Goal: Task Accomplishment & Management: Use online tool/utility

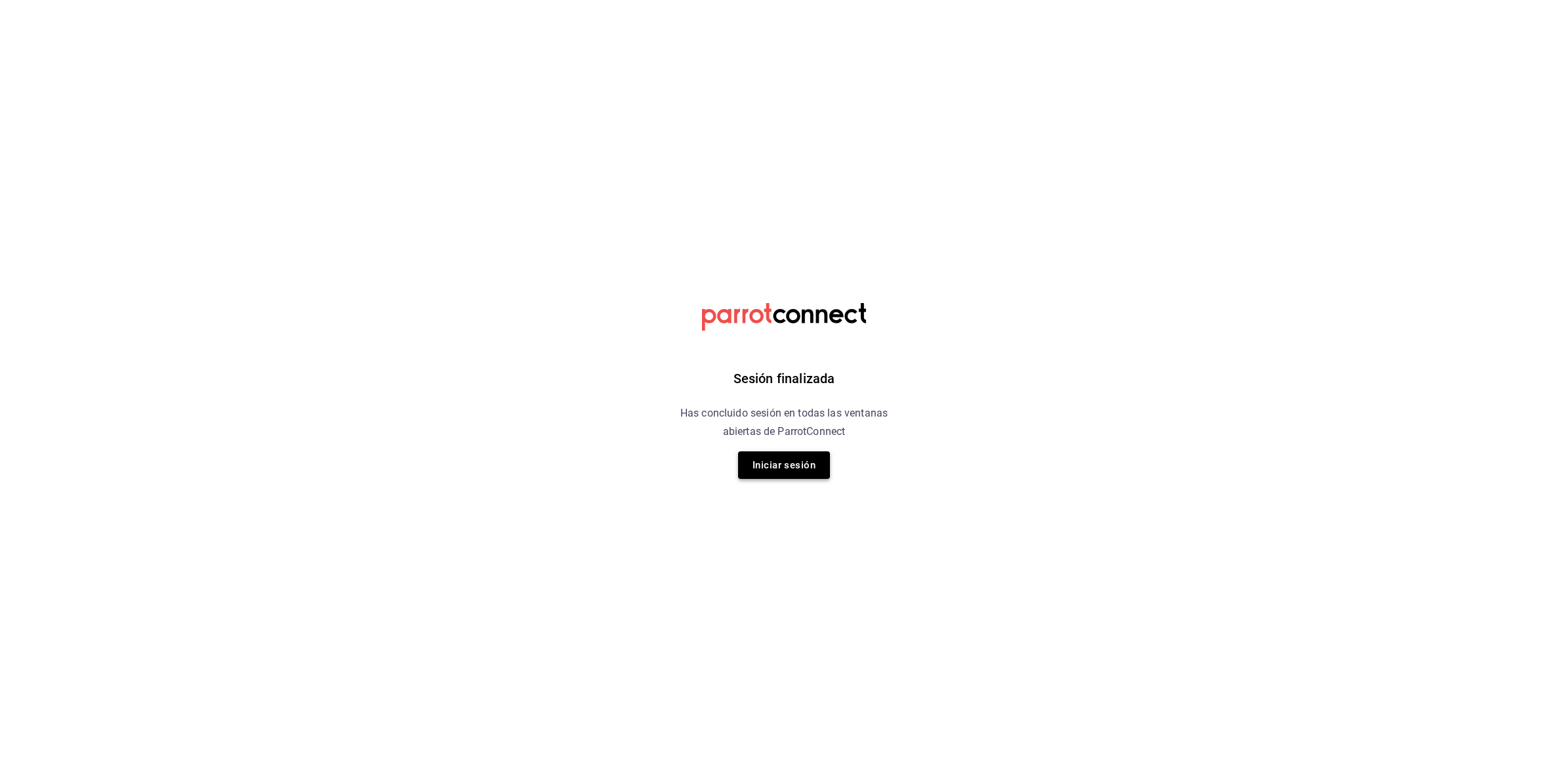
click at [791, 451] on button "Iniciar sesión" at bounding box center [784, 465] width 91 height 28
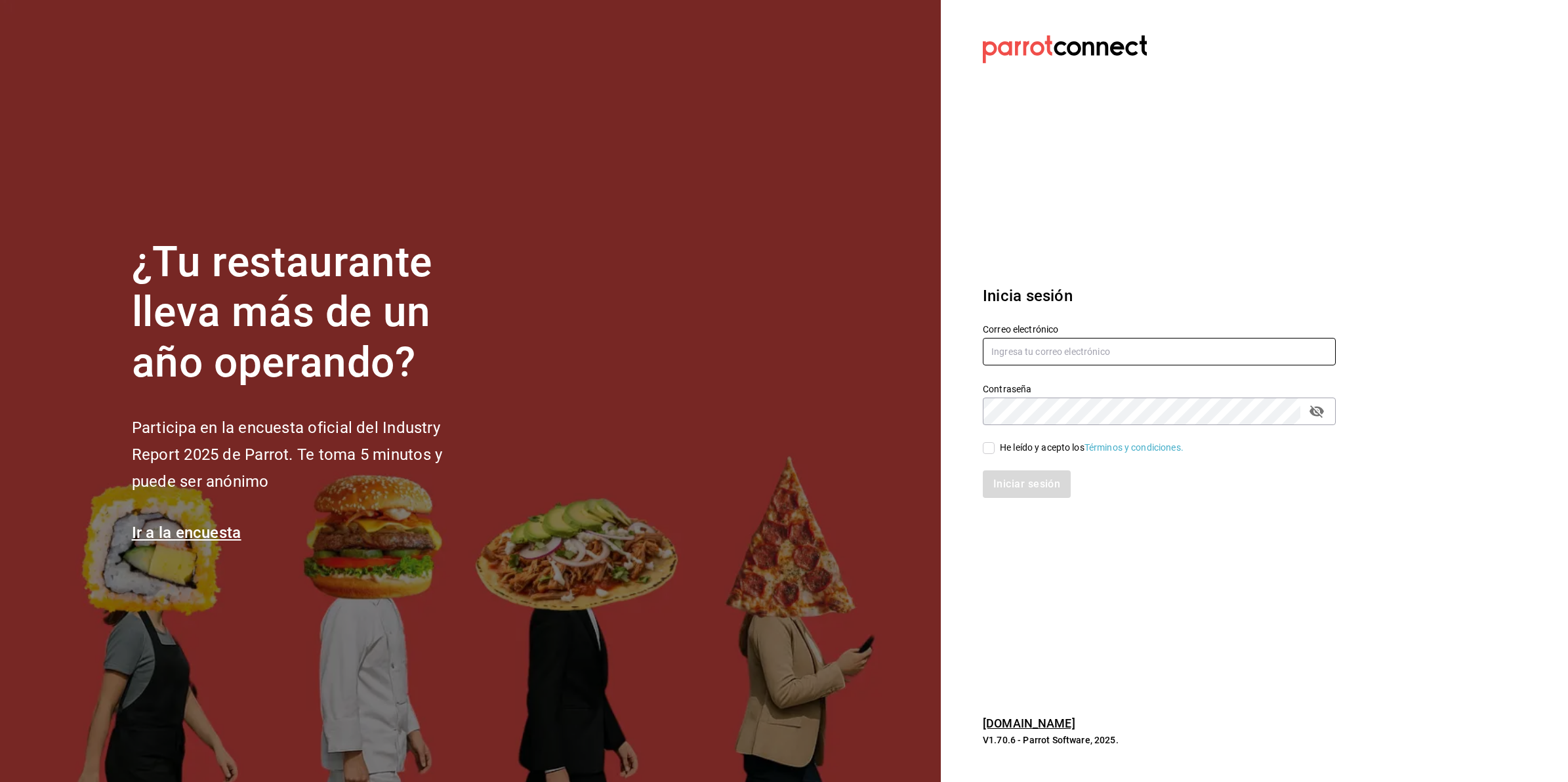
type input "abisalfacturacion@gmail.com"
click at [1030, 436] on div "He leído y acepto los Términos y condiciones." at bounding box center [1151, 440] width 368 height 30
click at [1028, 443] on div "He leído y acepto los Términos y condiciones." at bounding box center [1091, 448] width 184 height 14
click at [995, 443] on input "He leído y acepto los Términos y condiciones." at bounding box center [989, 448] width 12 height 12
checkbox input "true"
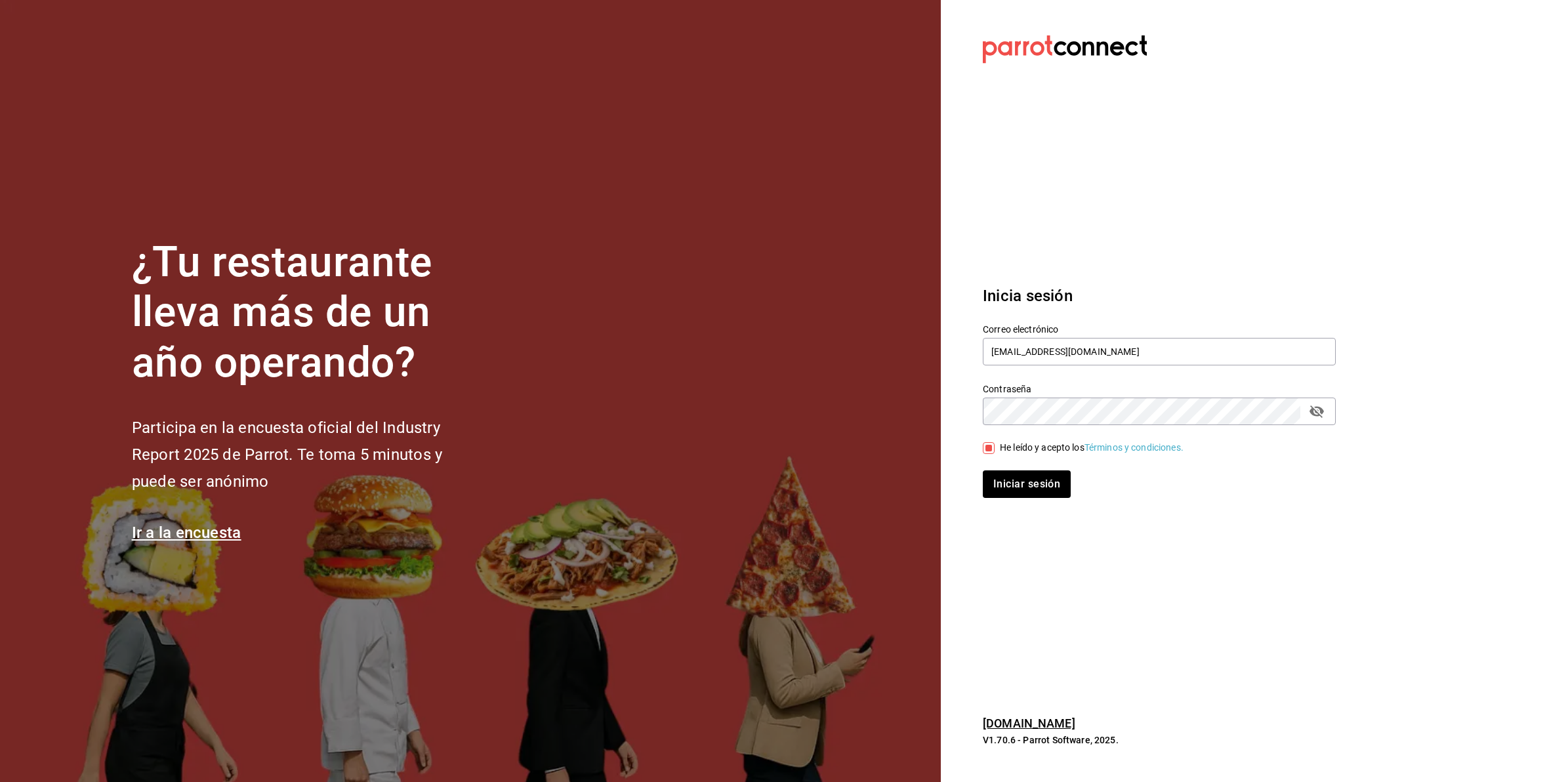
click at [1027, 469] on div "Iniciar sesión" at bounding box center [1151, 476] width 368 height 43
click at [1027, 476] on button "Iniciar sesión" at bounding box center [1027, 484] width 89 height 28
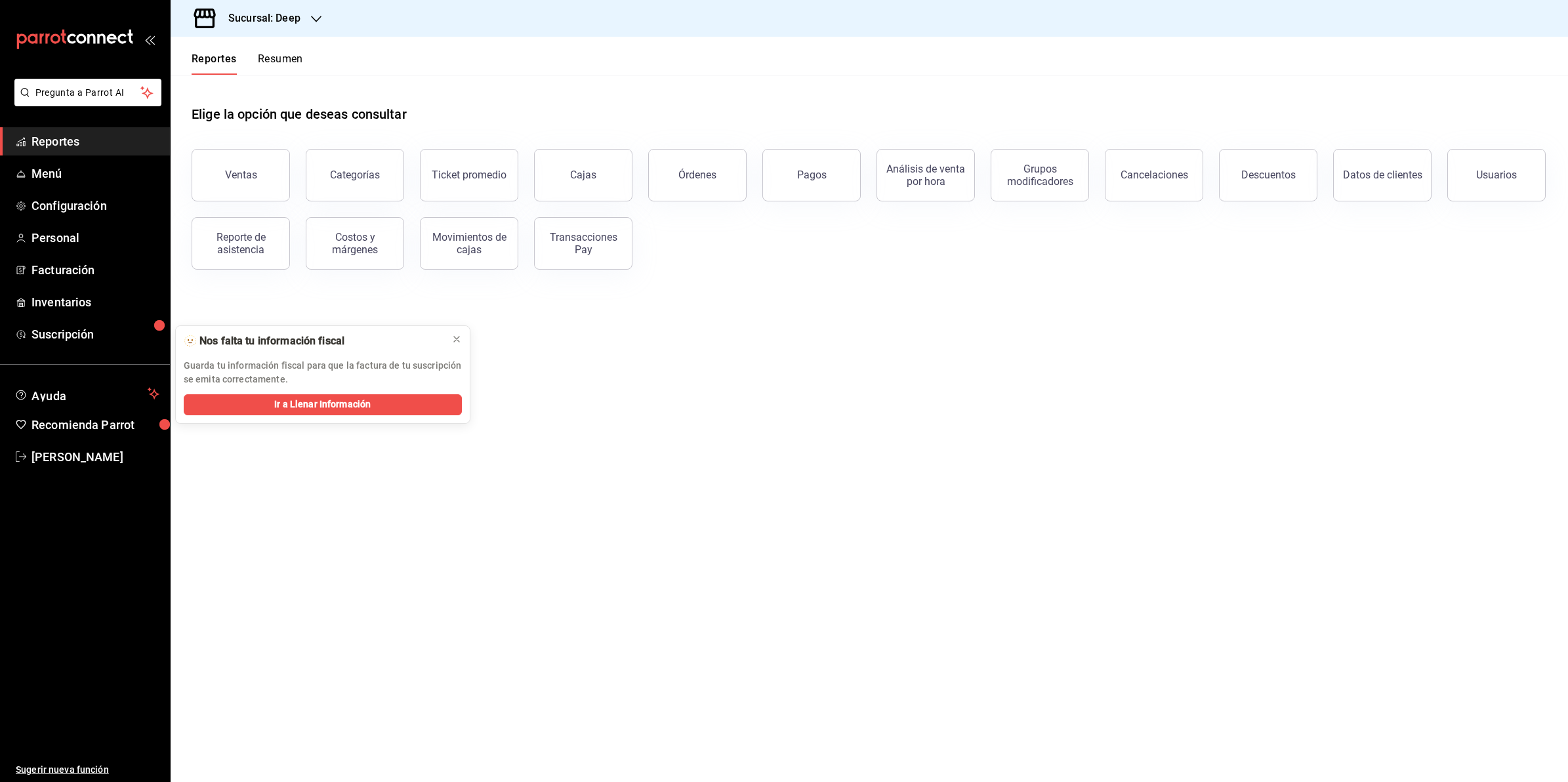
click at [295, 28] on div "Sucursal: Deep" at bounding box center [254, 18] width 146 height 36
click at [269, 113] on div "Market Abisal (Mty)" at bounding box center [269, 116] width 176 height 14
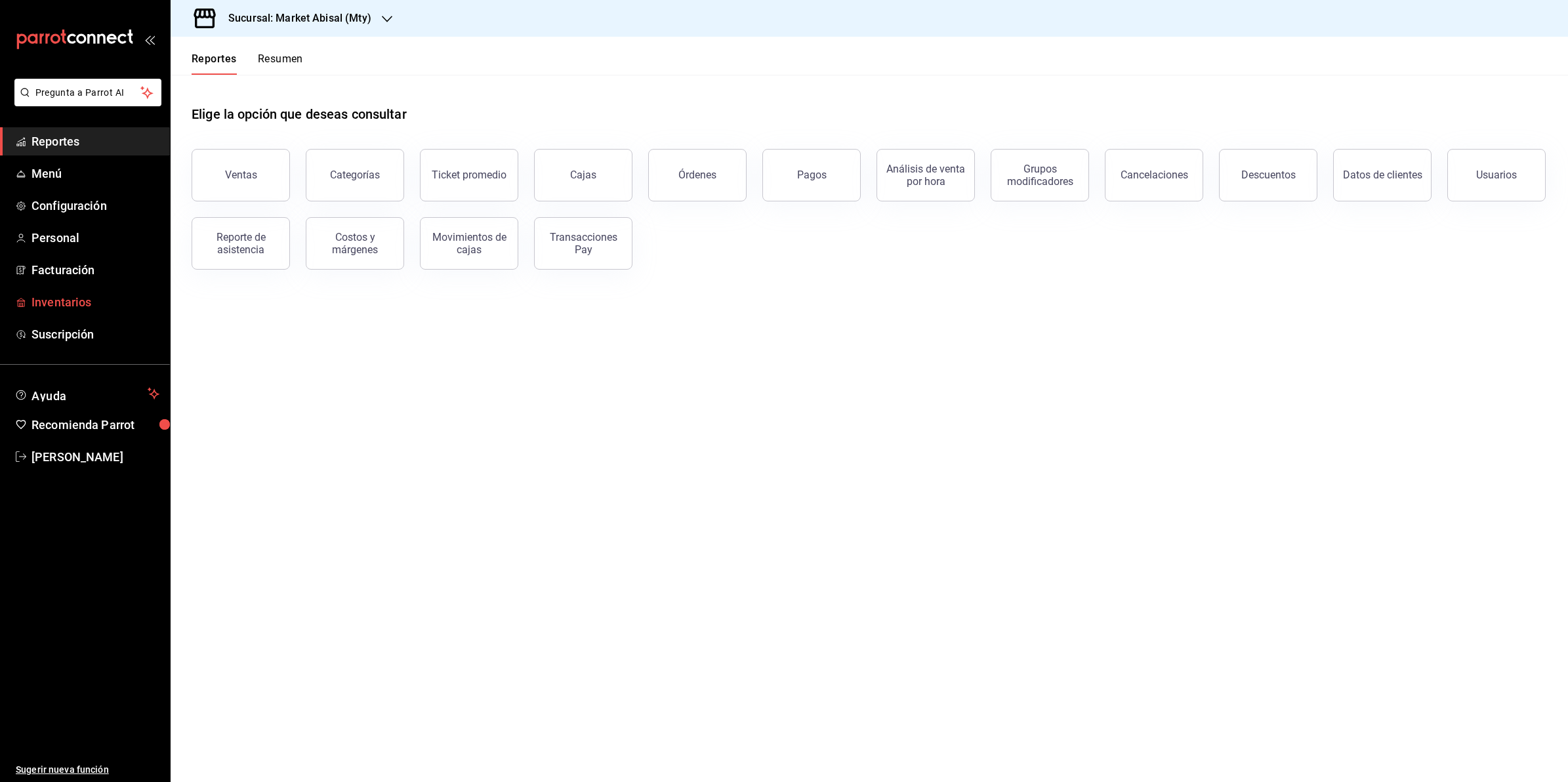
click at [94, 293] on span "Inventarios" at bounding box center [95, 301] width 128 height 18
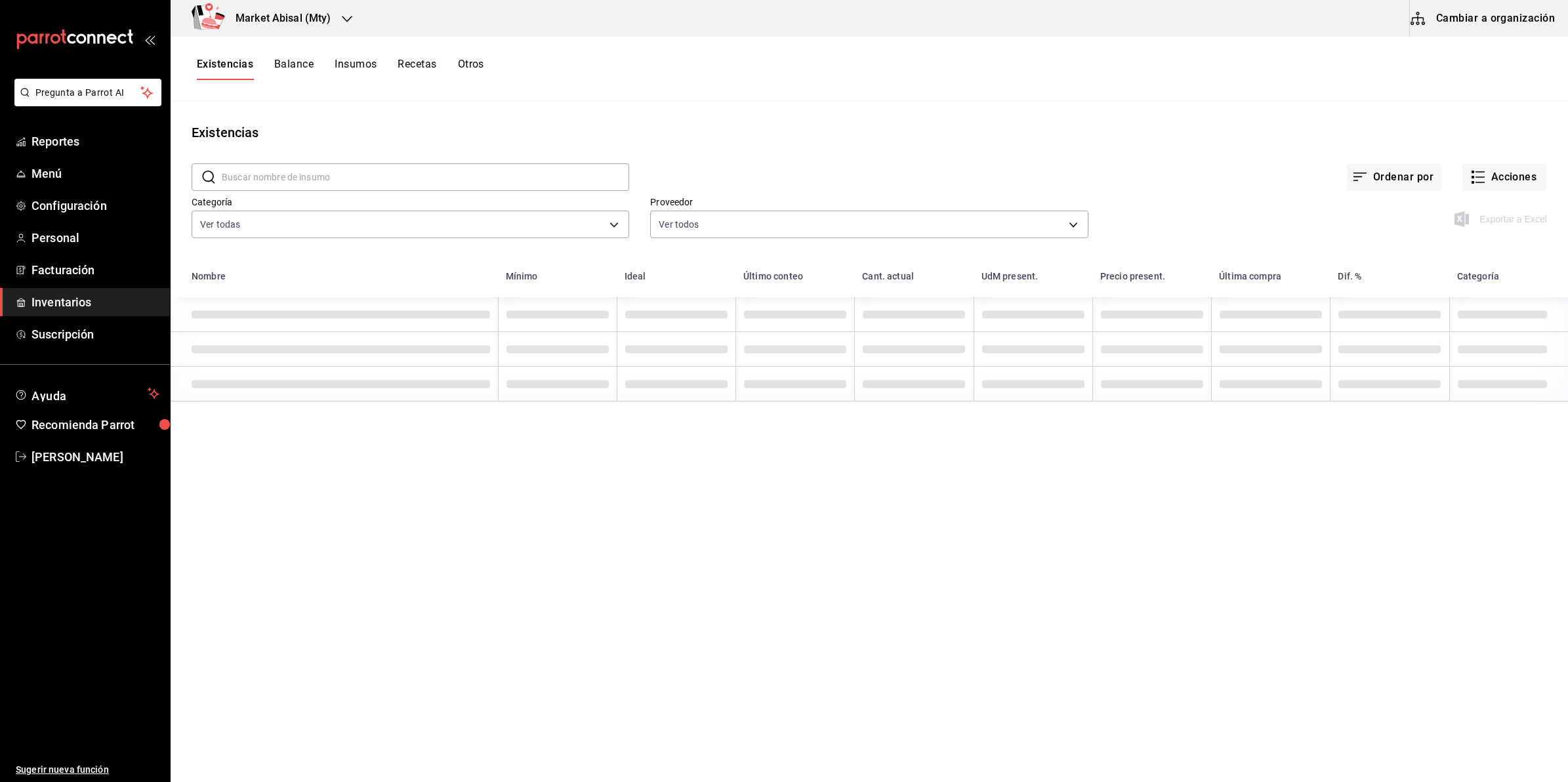
click at [483, 63] on button "Otros" at bounding box center [471, 69] width 26 height 22
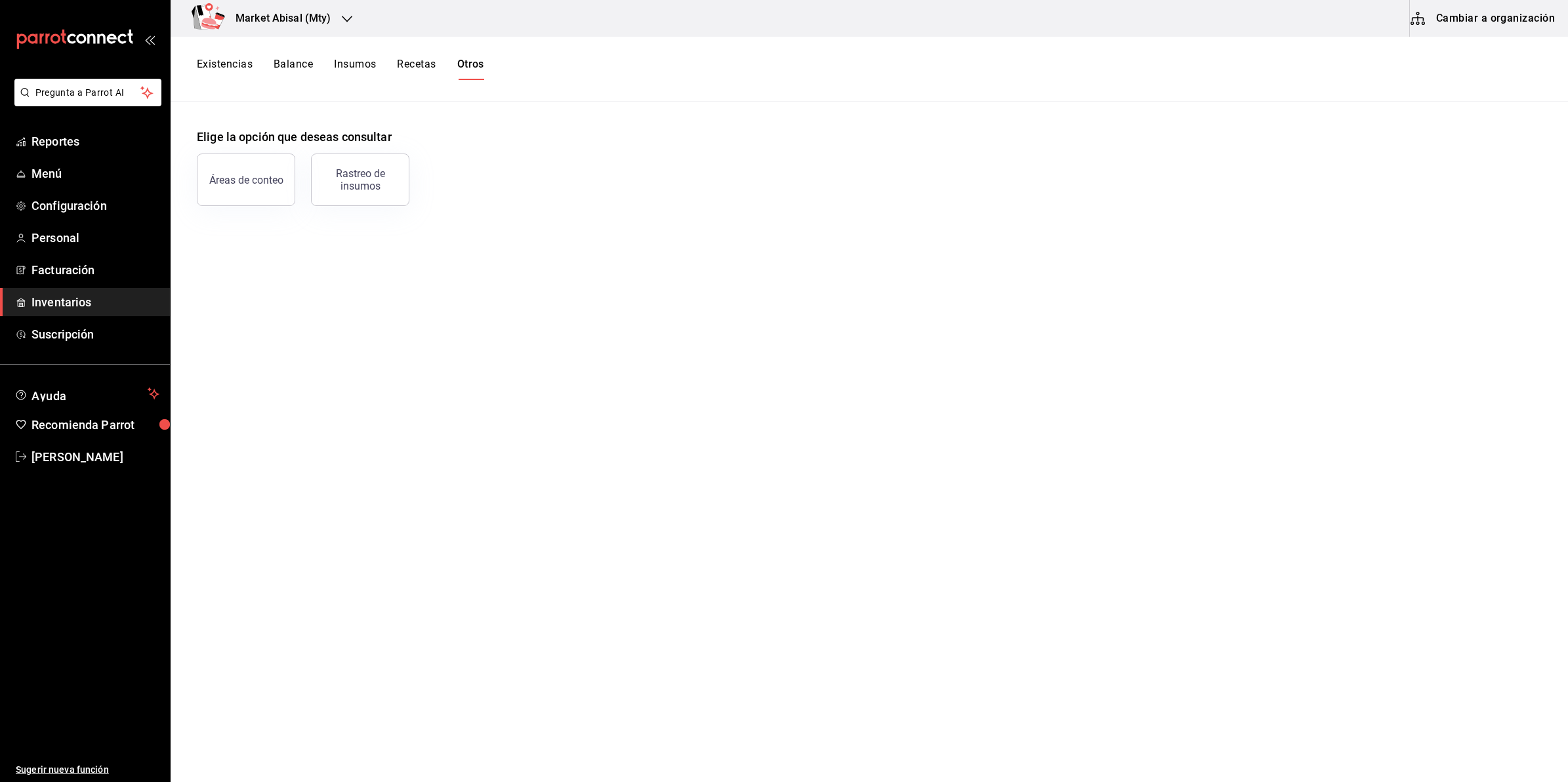
click at [224, 59] on button "Existencias" at bounding box center [224, 69] width 56 height 22
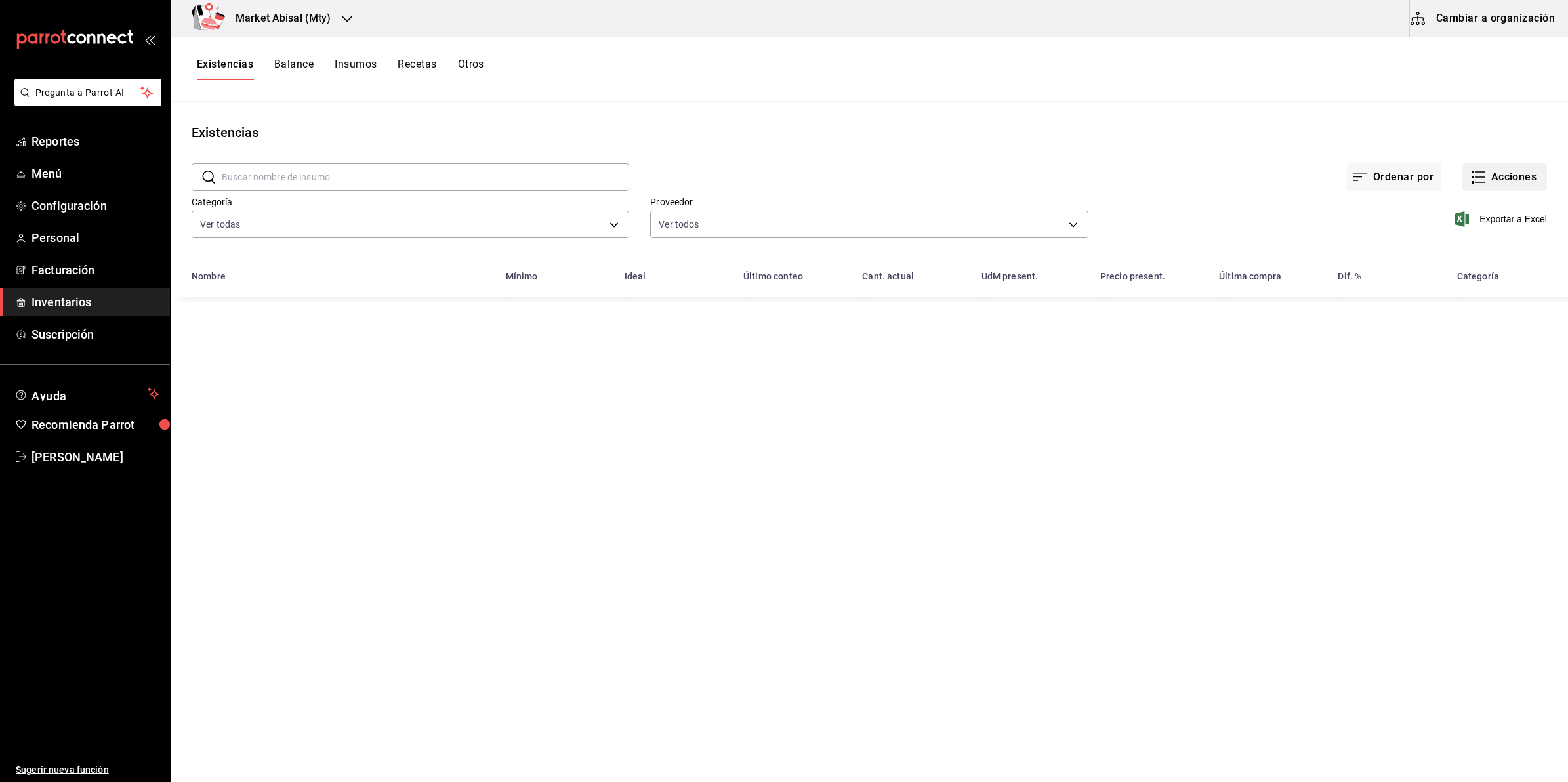
click at [1532, 180] on button "Acciones" at bounding box center [1505, 177] width 85 height 28
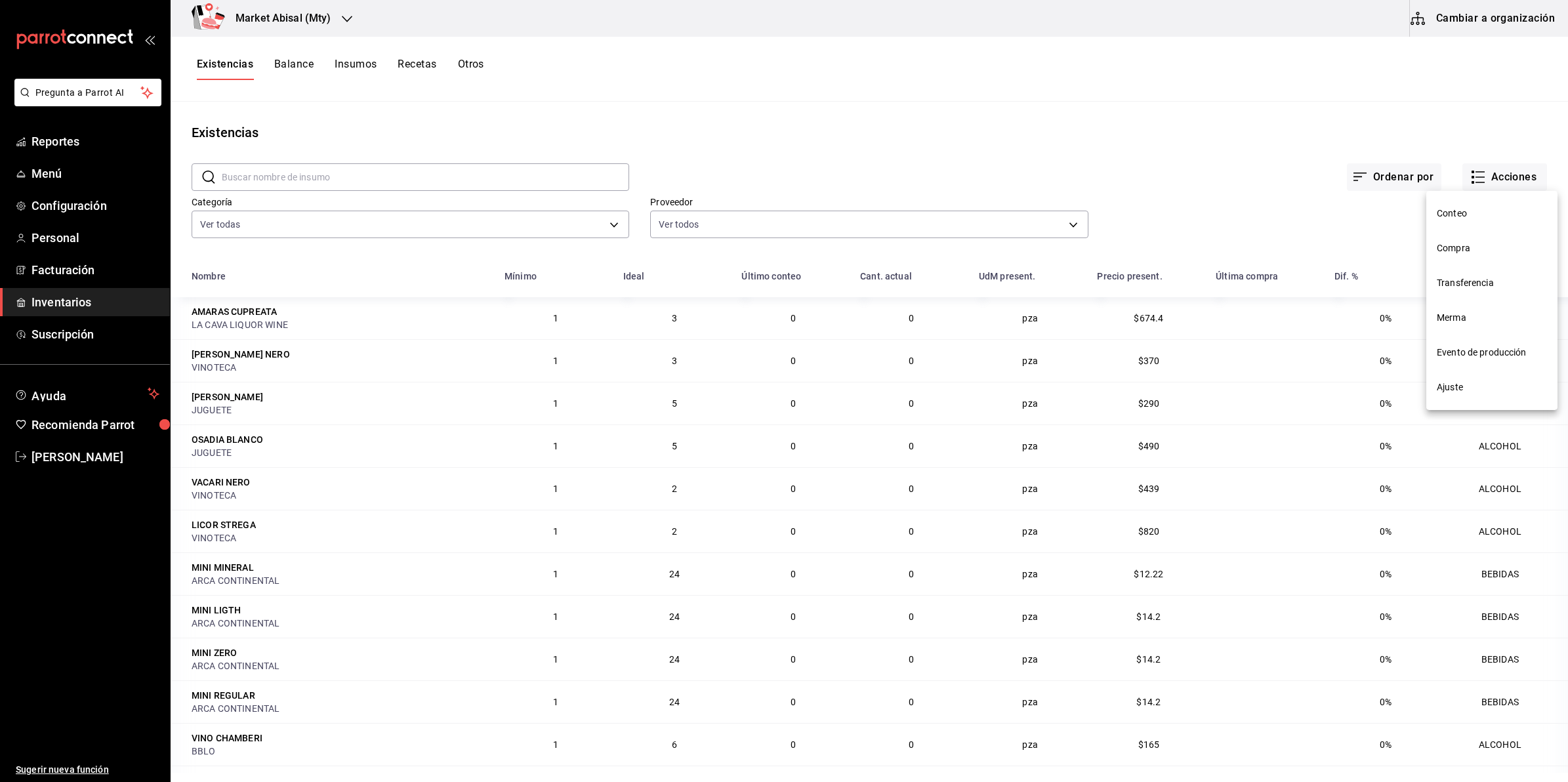
click at [1497, 214] on span "Conteo" at bounding box center [1492, 213] width 110 height 14
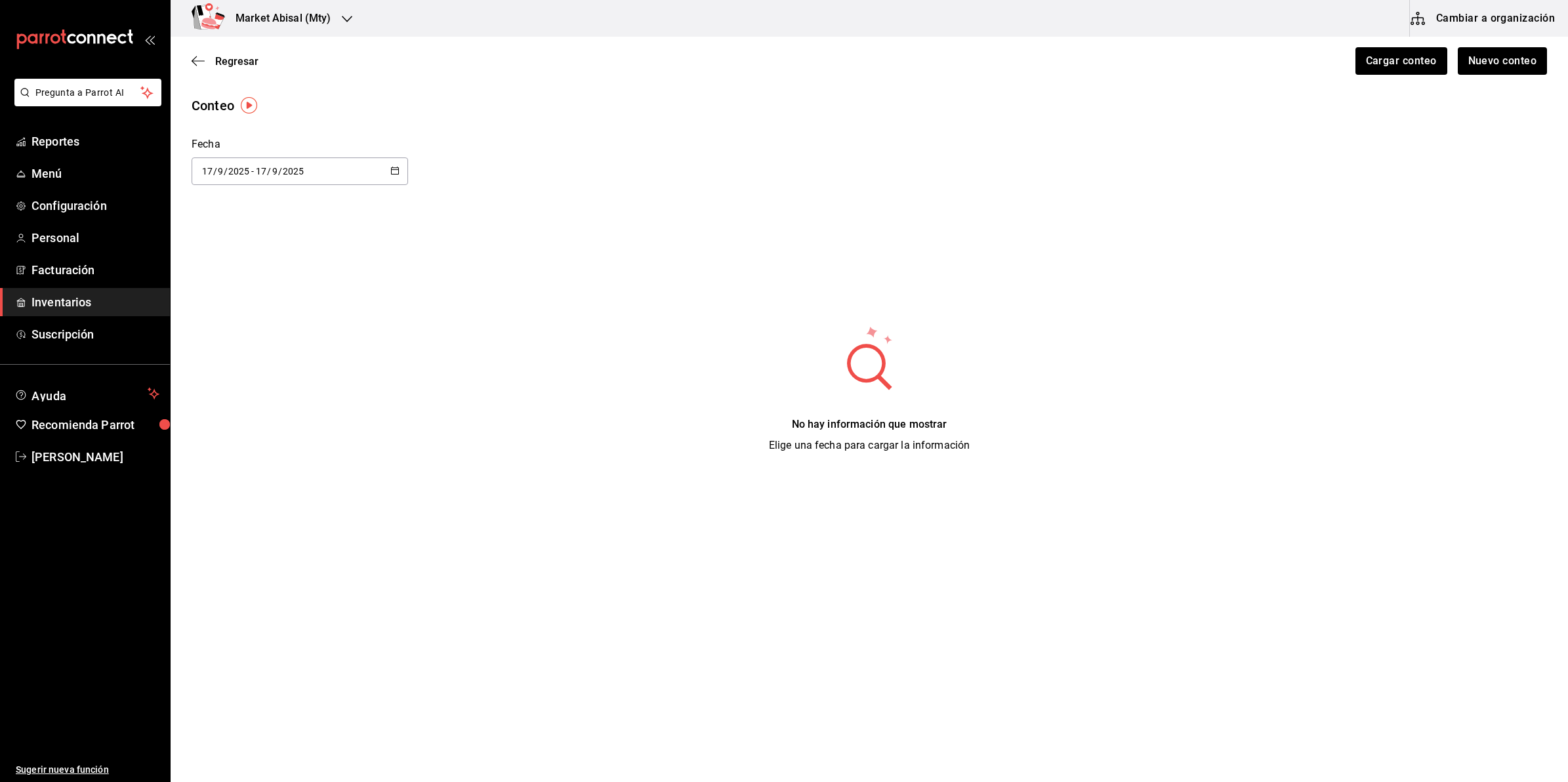
click at [404, 168] on div "[DATE] [DATE] - [DATE] [DATE]" at bounding box center [300, 171] width 217 height 28
click at [259, 424] on li "Rango de fechas" at bounding box center [253, 419] width 124 height 30
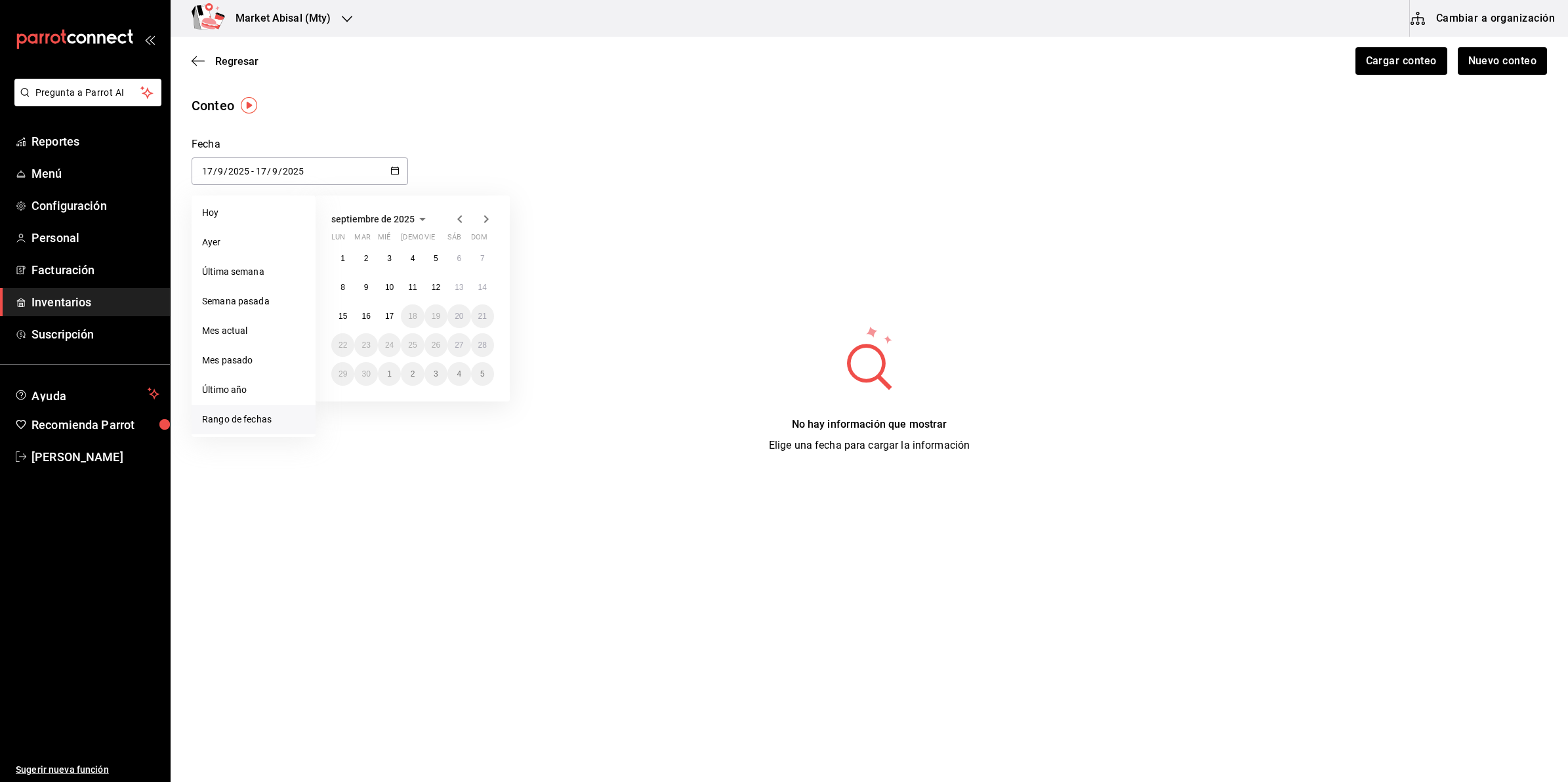
click at [460, 217] on icon "button" at bounding box center [459, 218] width 4 height 8
click at [345, 398] on abbr "30" at bounding box center [343, 402] width 8 height 9
click at [489, 218] on icon "button" at bounding box center [486, 219] width 16 height 16
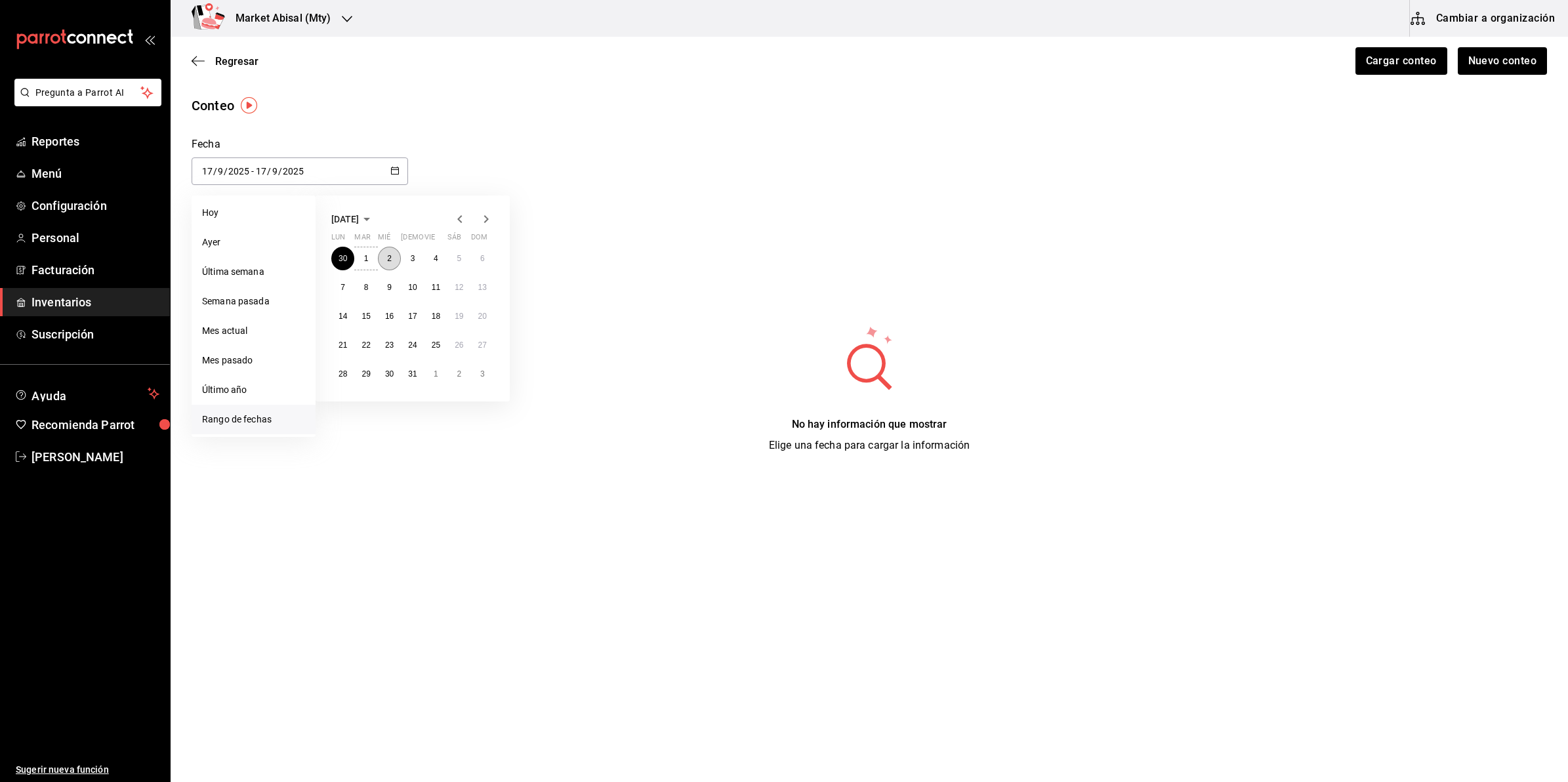
click at [390, 260] on abbr "2" at bounding box center [389, 258] width 4 height 9
type input "[DATE]"
type input "30"
type input "6"
type input "[DATE]"
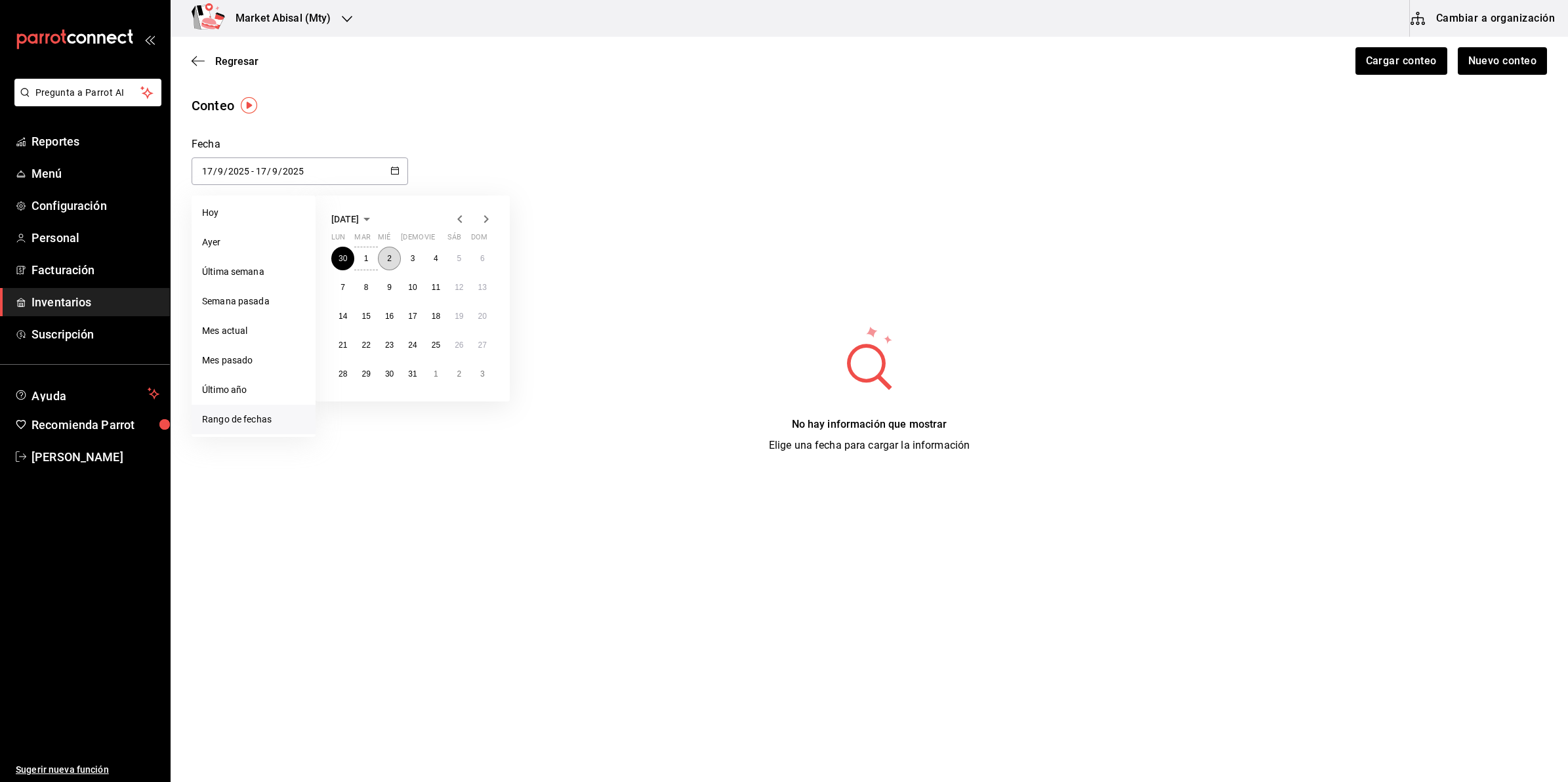
type input "2"
type input "7"
